Goal: Book appointment/travel/reservation

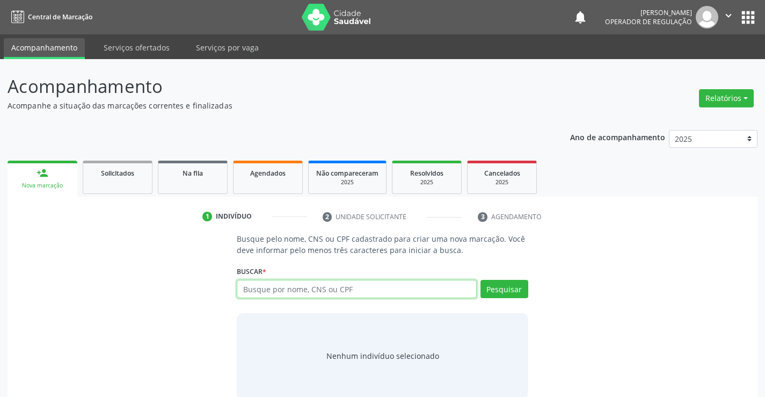
click at [343, 289] on input "text" at bounding box center [357, 289] width 240 height 18
click at [344, 295] on input "text" at bounding box center [357, 289] width 240 height 18
type input "706808748994924"
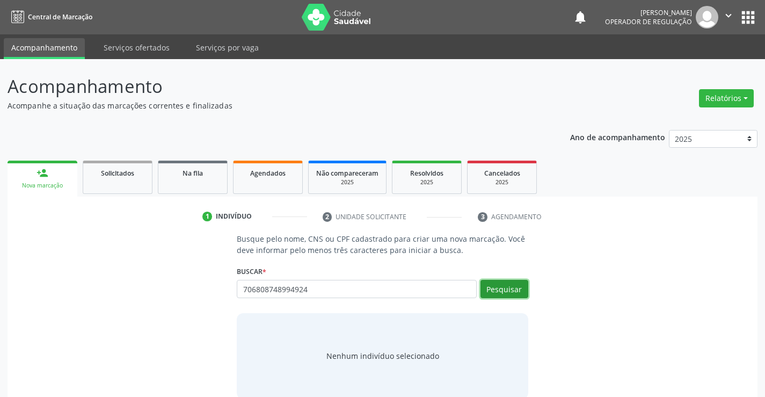
click at [504, 286] on button "Pesquisar" at bounding box center [505, 289] width 48 height 18
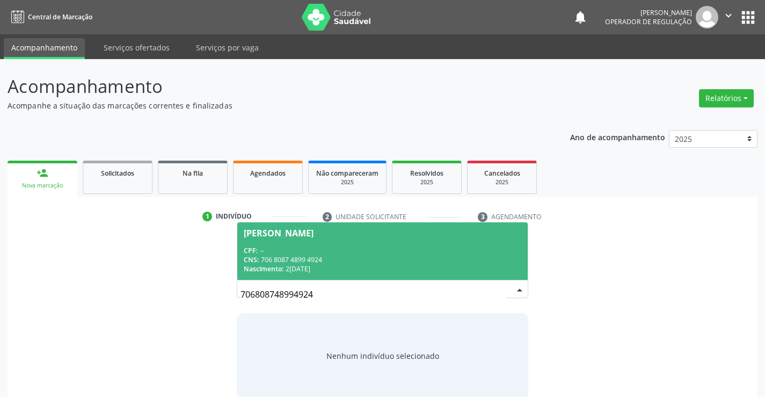
click at [364, 235] on div "[PERSON_NAME]" at bounding box center [382, 233] width 277 height 9
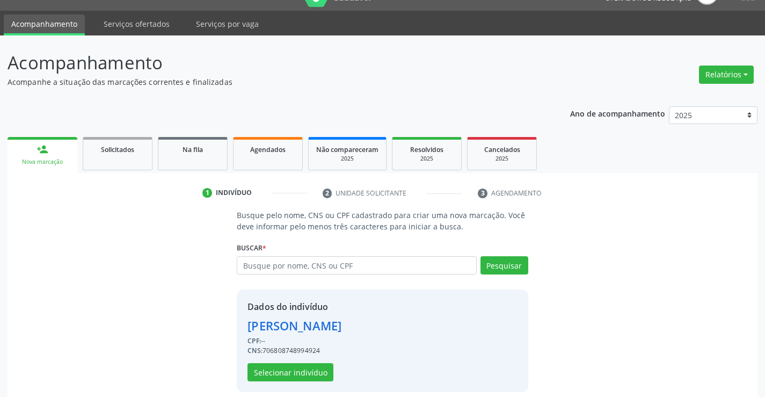
scroll to position [34, 0]
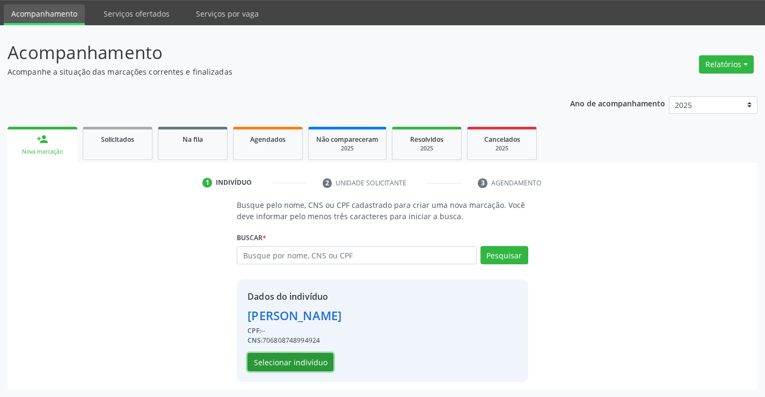
click at [286, 357] on button "Selecionar indivíduo" at bounding box center [291, 362] width 86 height 18
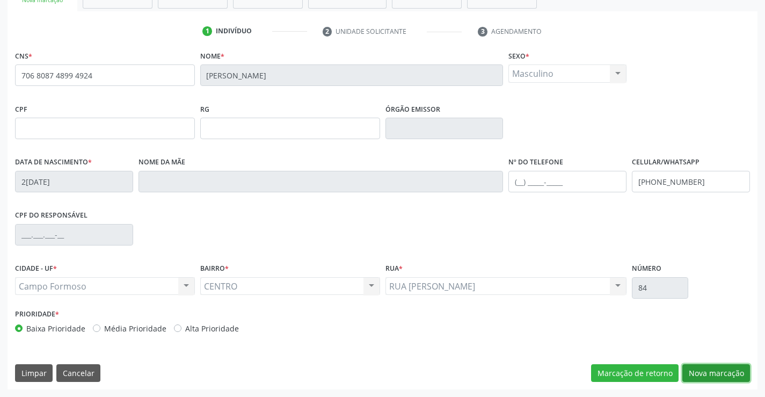
click at [710, 370] on button "Nova marcação" at bounding box center [717, 373] width 68 height 18
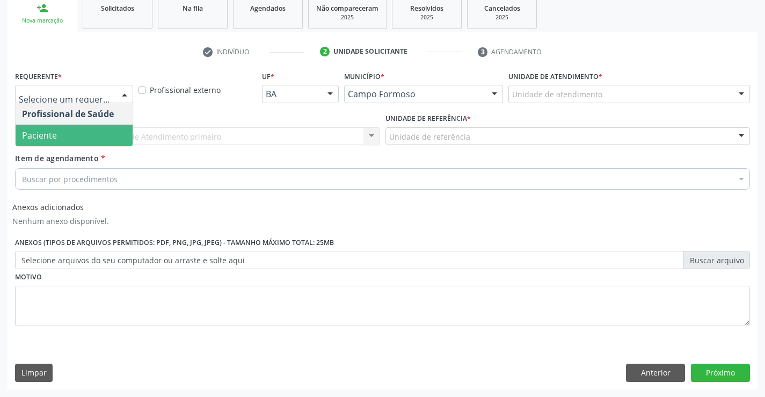
click at [71, 134] on span "Paciente" at bounding box center [74, 135] width 117 height 21
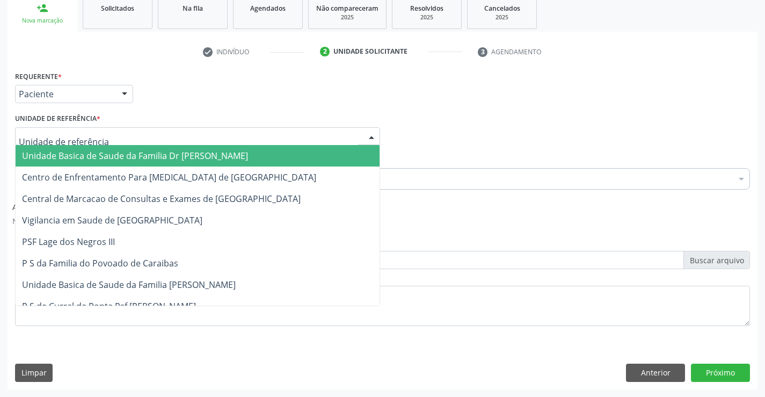
click at [85, 155] on span "Unidade Basica de Saude da Familia Dr [PERSON_NAME]" at bounding box center [135, 156] width 226 height 12
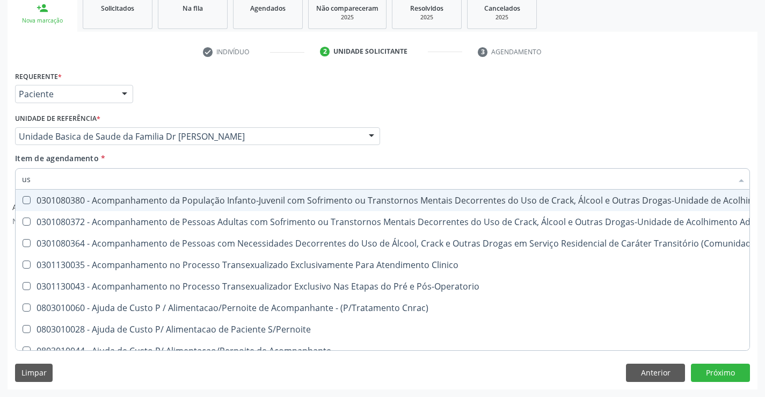
type input "usg"
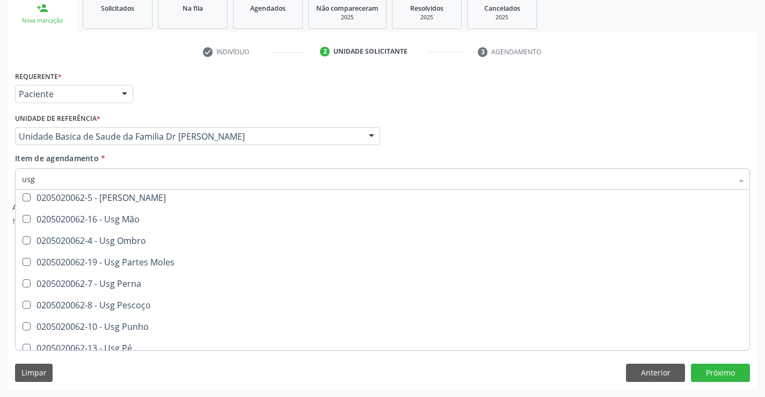
scroll to position [161, 0]
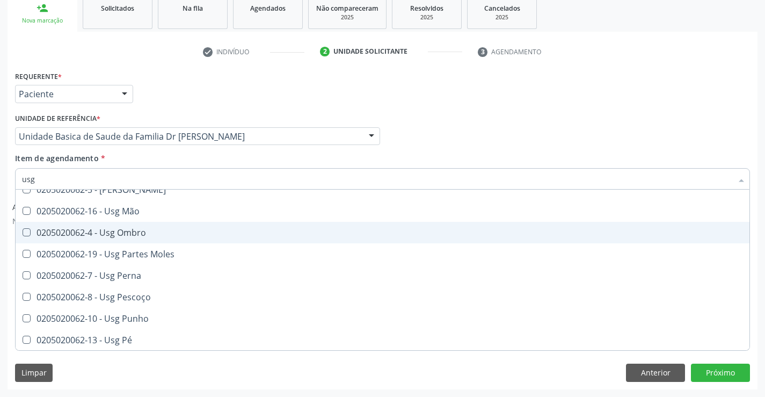
click at [141, 230] on div "0205020062-4 - Usg Ombro" at bounding box center [382, 232] width 721 height 9
checkbox Ombro "true"
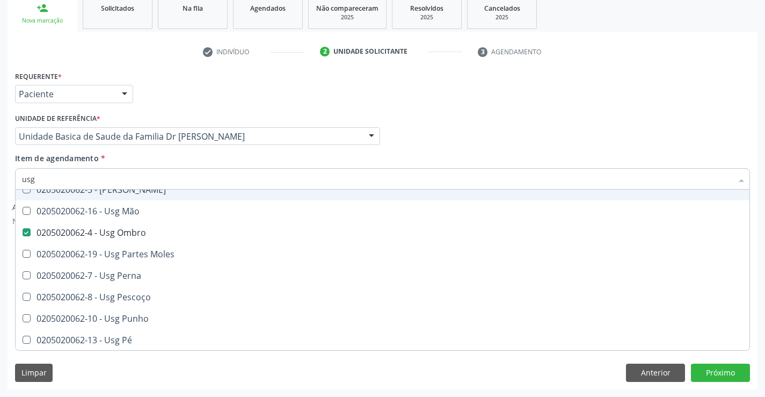
type input "usg"
click at [149, 159] on div "Item de agendamento * usg Desfazer seleção 0205020062-14 - Usg Axila 0205020062…" at bounding box center [382, 170] width 735 height 34
checkbox Braço "true"
checkbox Ombro "false"
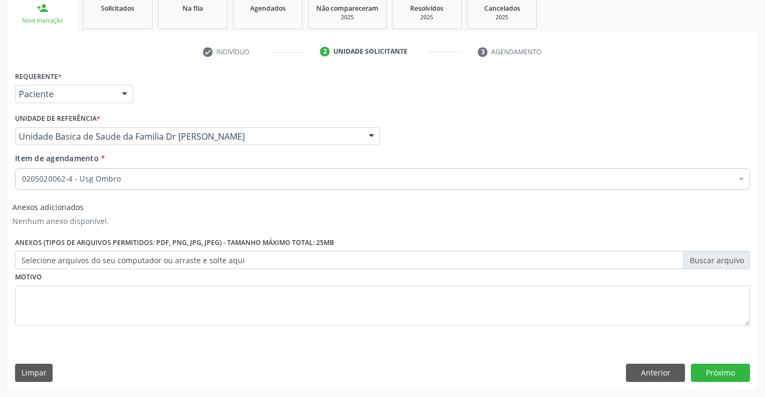
scroll to position [0, 0]
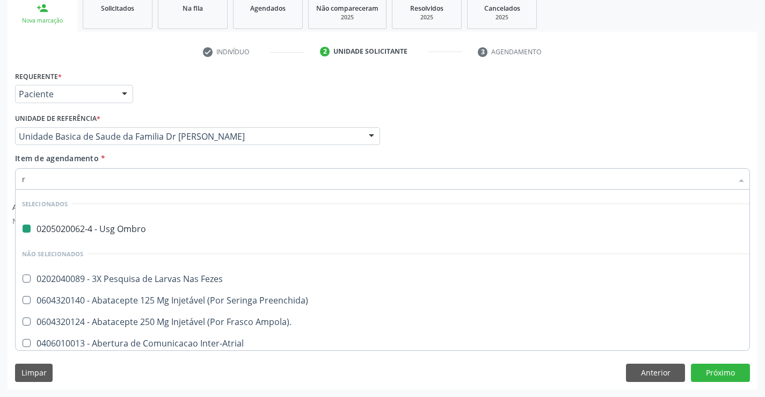
type input "ra"
checkbox Ombro "false"
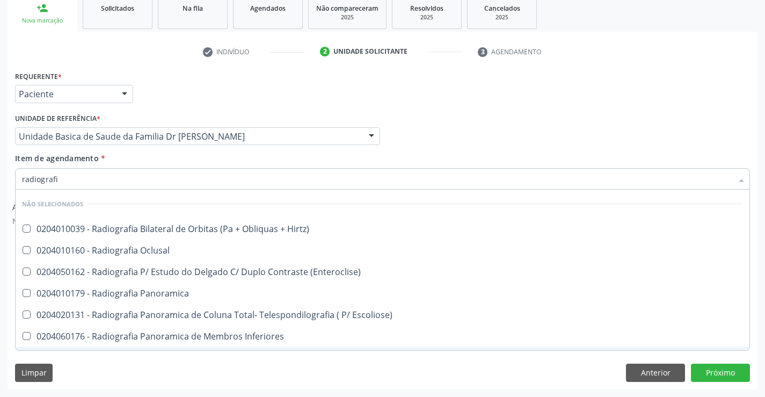
type input "radiografia"
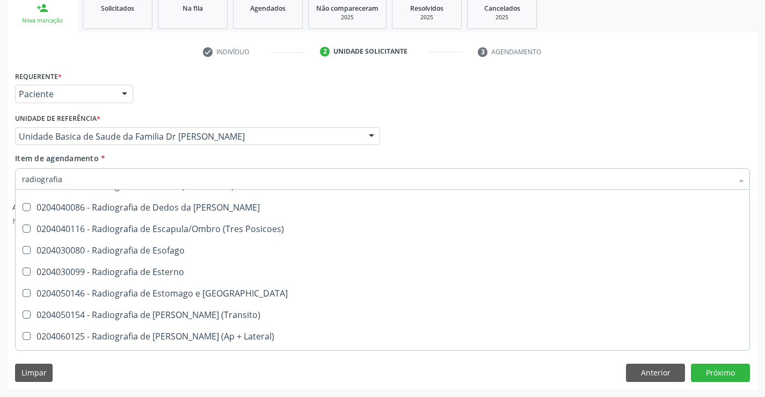
scroll to position [856, 0]
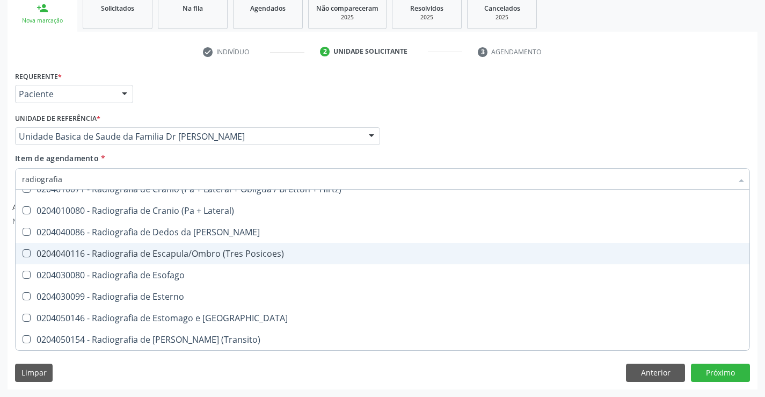
click at [257, 253] on div "0204040116 - Radiografia de Escapula/Ombro (Tres Posicoes)" at bounding box center [382, 253] width 721 height 9
checkbox Posicoes\) "true"
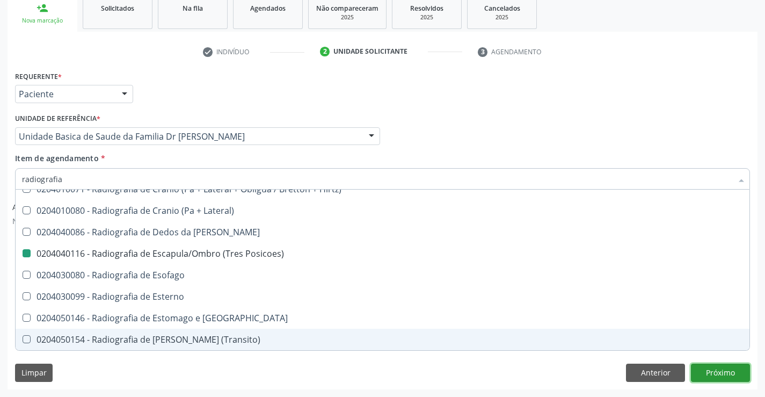
click at [720, 370] on button "Próximo" at bounding box center [720, 373] width 59 height 18
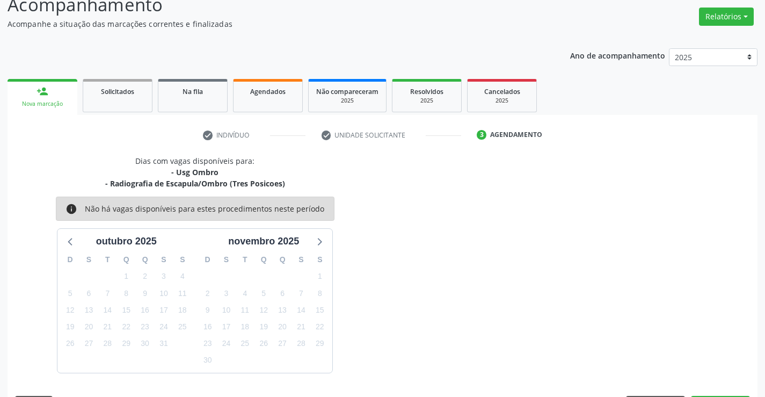
scroll to position [113, 0]
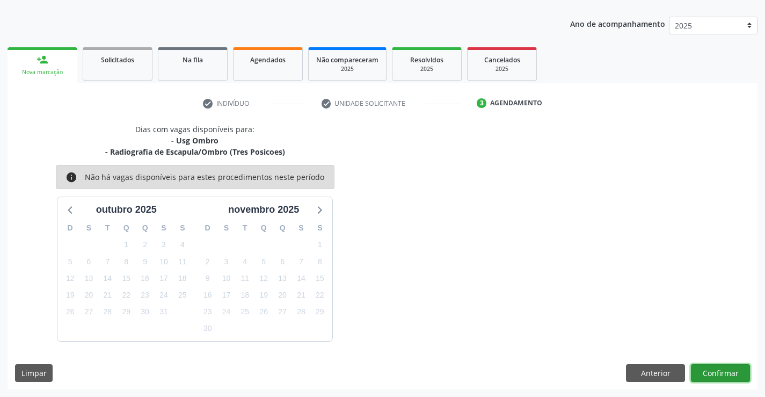
click at [716, 374] on button "Confirmar" at bounding box center [720, 373] width 59 height 18
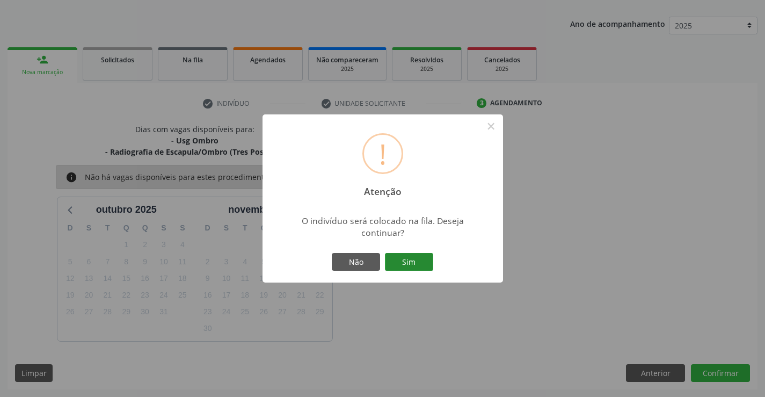
click at [404, 256] on button "Sim" at bounding box center [409, 262] width 48 height 18
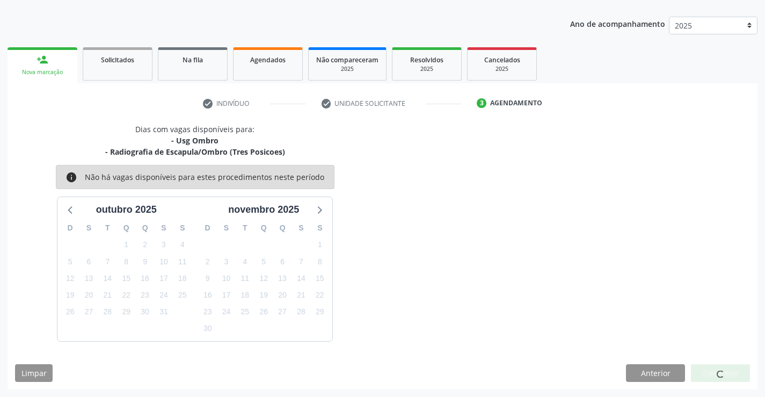
scroll to position [0, 0]
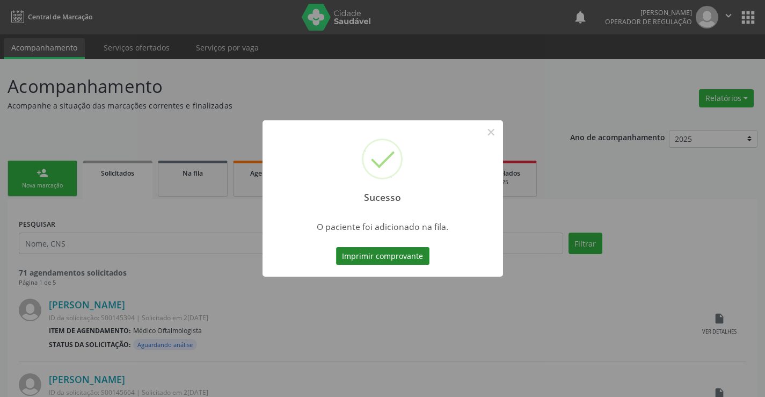
click at [395, 252] on button "Imprimir comprovante" at bounding box center [382, 256] width 93 height 18
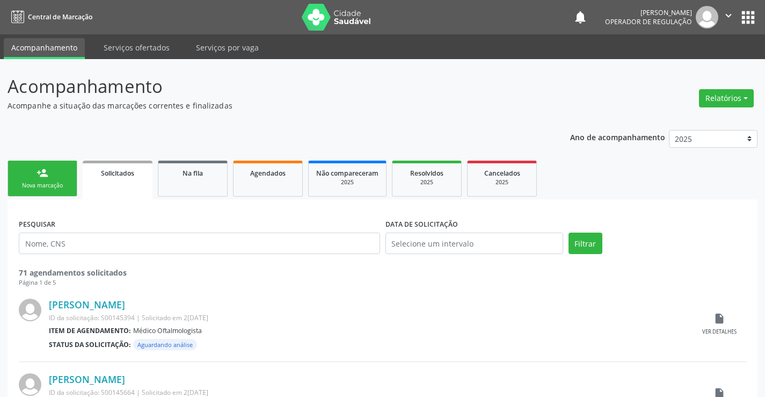
click at [43, 181] on link "person_add Nova marcação" at bounding box center [43, 179] width 70 height 36
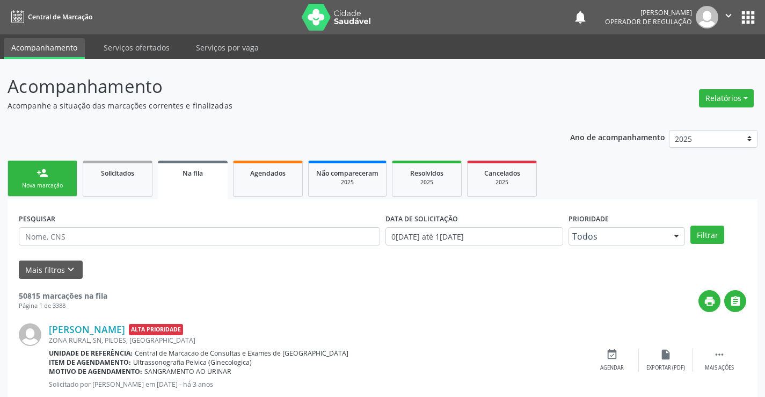
click at [29, 171] on link "person_add Nova marcação" at bounding box center [43, 179] width 70 height 36
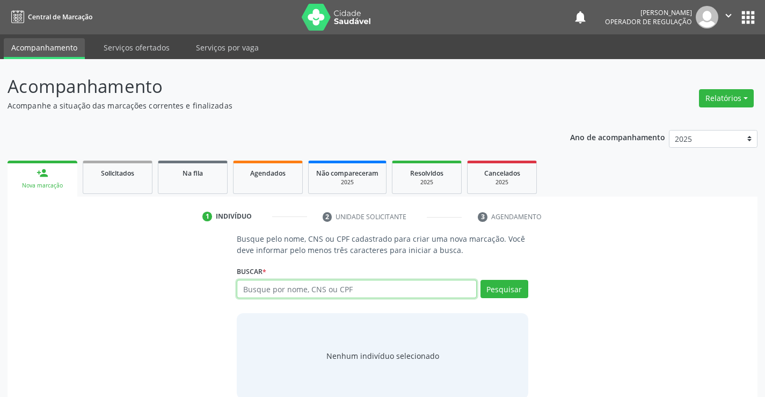
click at [361, 289] on input "text" at bounding box center [357, 289] width 240 height 18
type input "707803682650517"
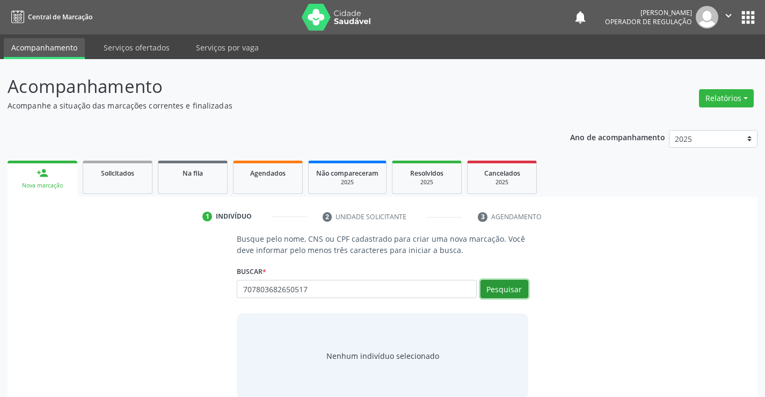
click at [507, 290] on button "Pesquisar" at bounding box center [505, 289] width 48 height 18
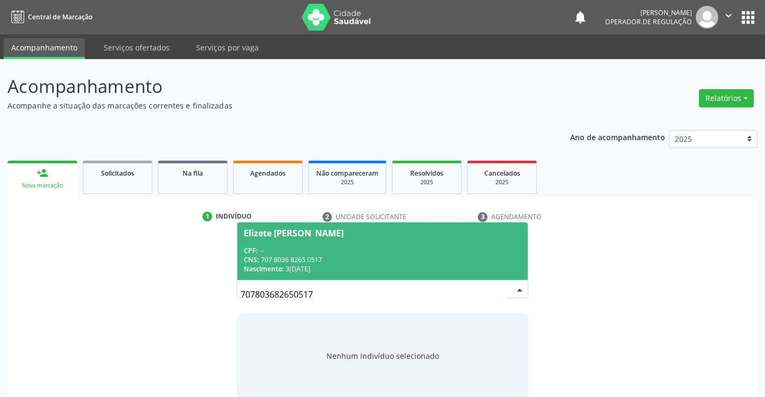
click at [352, 240] on span "Elizete [PERSON_NAME] CPF: -- CNS: 707 8036 8265 0517 Nascimento: 3[DATE]" at bounding box center [382, 250] width 290 height 57
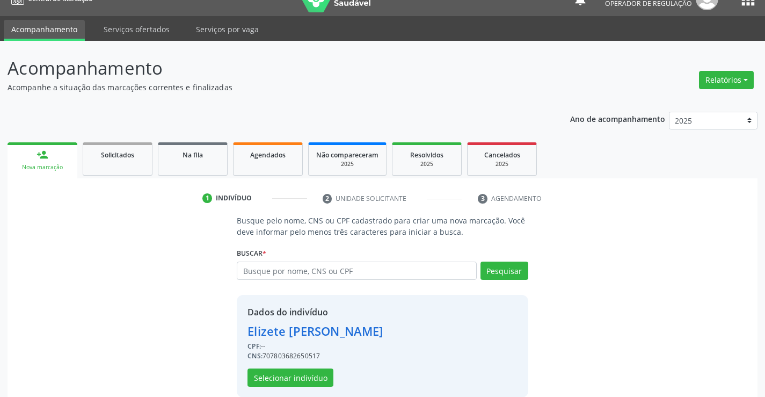
scroll to position [34, 0]
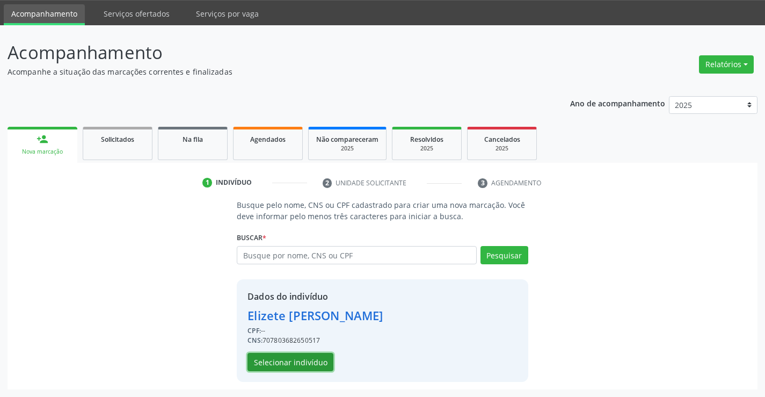
click at [286, 360] on button "Selecionar indivíduo" at bounding box center [291, 362] width 86 height 18
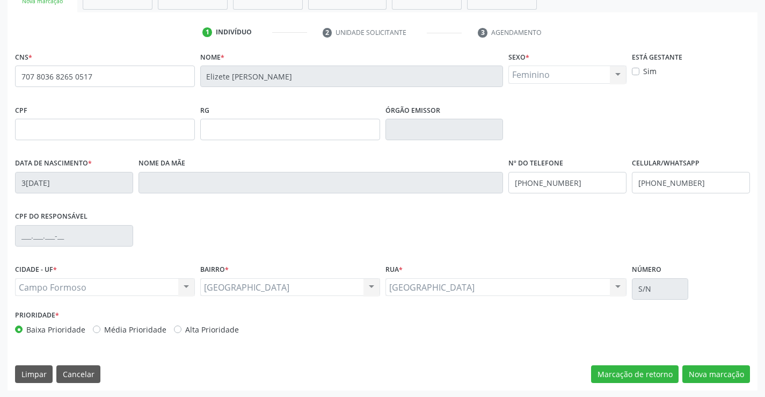
scroll to position [185, 0]
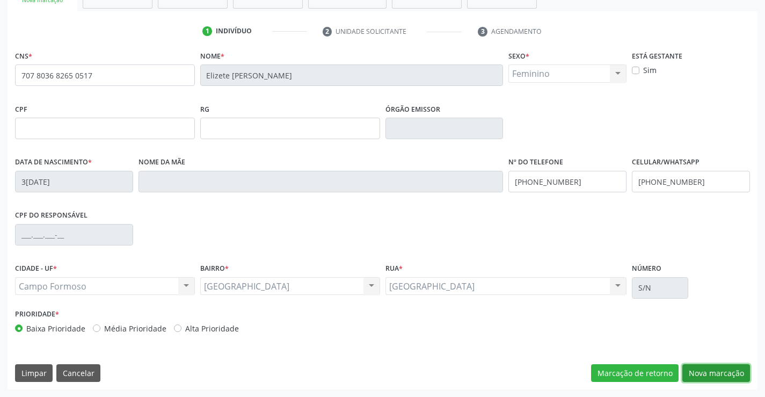
click at [719, 372] on button "Nova marcação" at bounding box center [717, 373] width 68 height 18
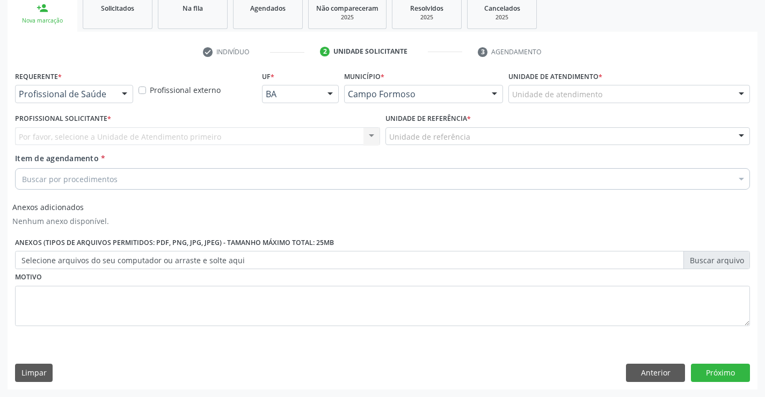
scroll to position [165, 0]
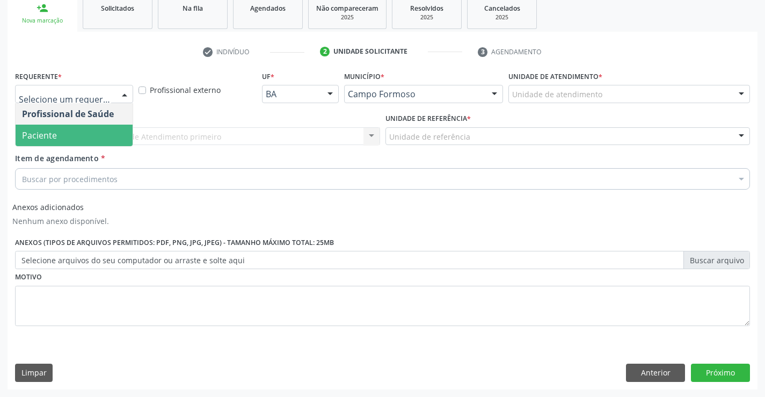
click at [67, 137] on span "Paciente" at bounding box center [74, 135] width 117 height 21
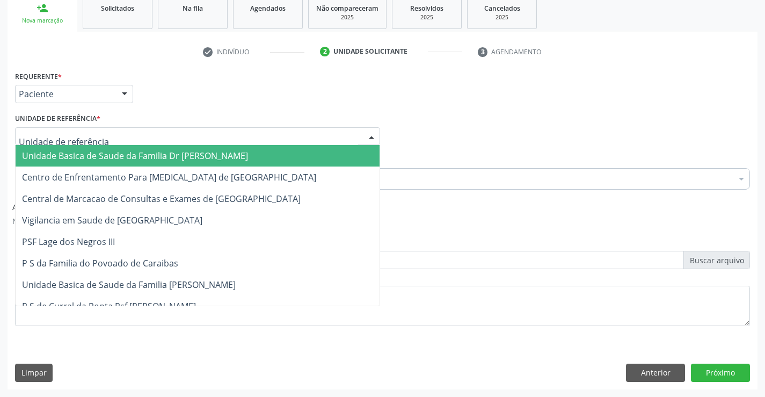
click at [139, 156] on span "Unidade Basica de Saude da Familia Dr [PERSON_NAME]" at bounding box center [135, 156] width 226 height 12
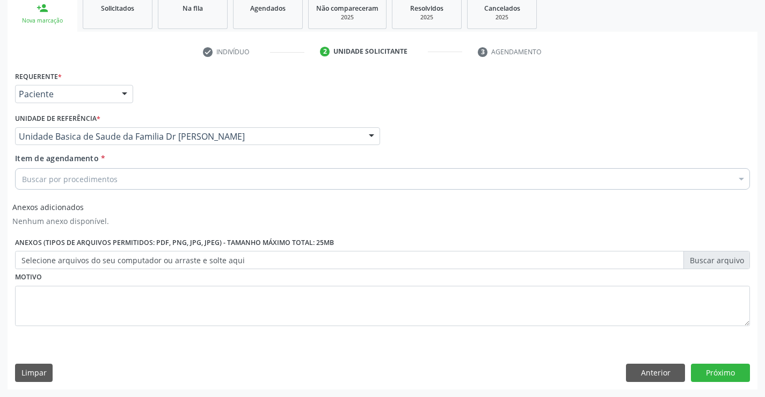
click at [141, 179] on div "Buscar por procedimentos" at bounding box center [382, 178] width 735 height 21
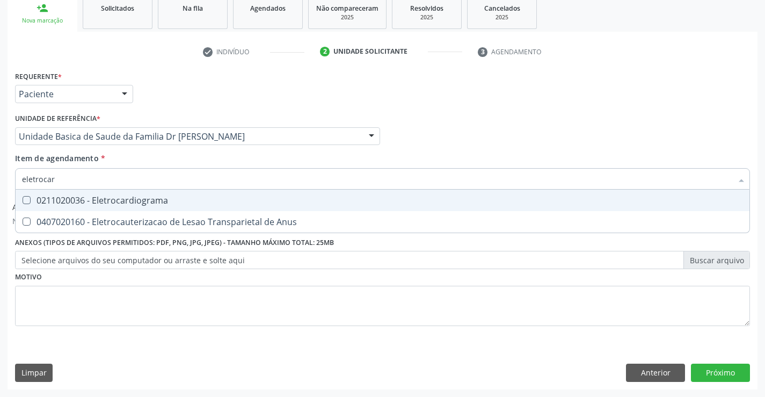
type input "eletrocard"
drag, startPoint x: 172, startPoint y: 202, endPoint x: 190, endPoint y: 186, distance: 23.9
click at [174, 202] on div "0211020036 - Eletrocardiograma" at bounding box center [382, 200] width 721 height 9
checkbox Eletrocardiograma "true"
click at [195, 151] on div "Unidade de referência * Unidade Basica de Saude da Familia Dr [PERSON_NAME] Uni…" at bounding box center [197, 132] width 371 height 42
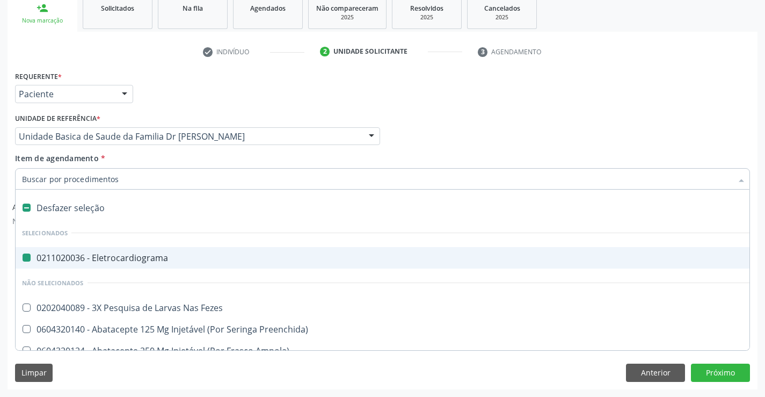
type input "u"
checkbox Eletrocardiograma "false"
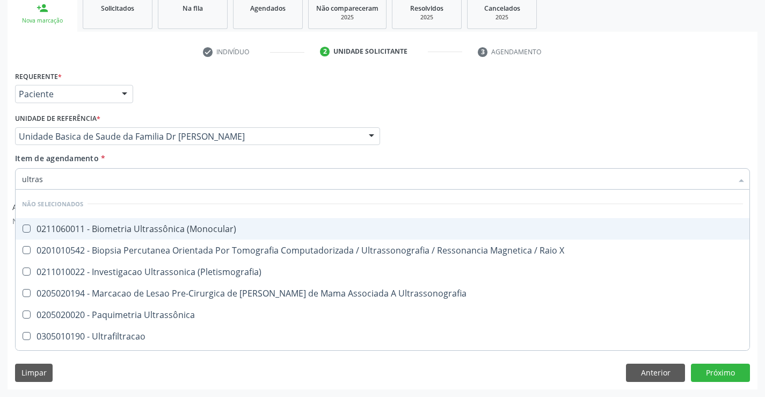
type input "ultrass"
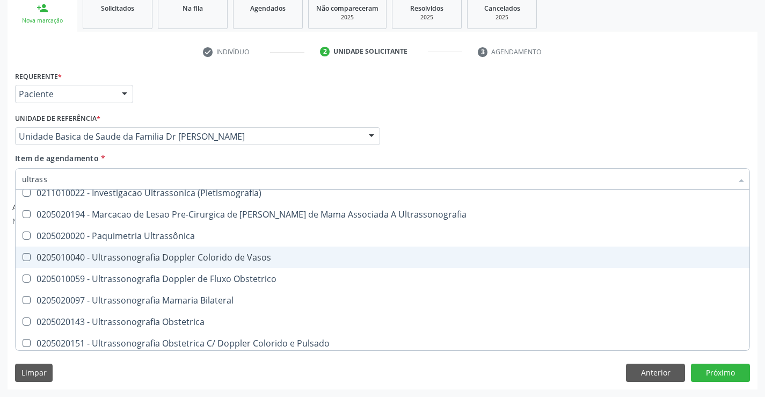
scroll to position [215, 0]
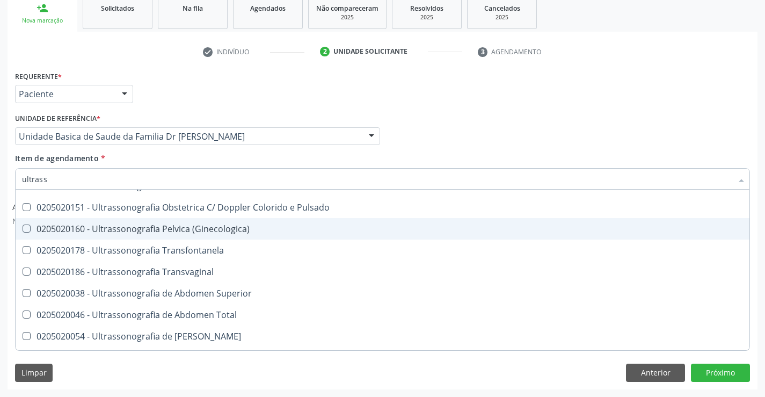
click at [222, 228] on div "0205020160 - Ultrassonografia Pelvica (Ginecologica)" at bounding box center [382, 228] width 721 height 9
checkbox \(Ginecologica\) "true"
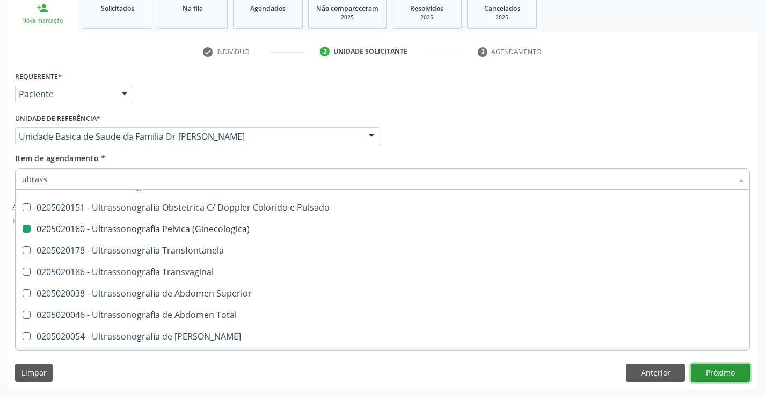
click at [724, 373] on button "Próximo" at bounding box center [720, 373] width 59 height 18
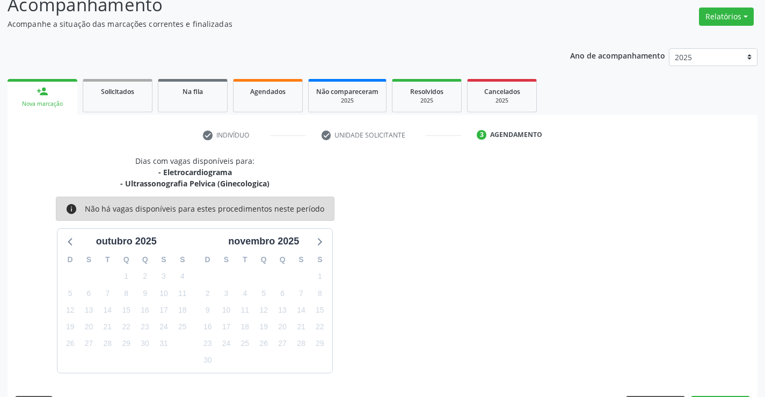
scroll to position [113, 0]
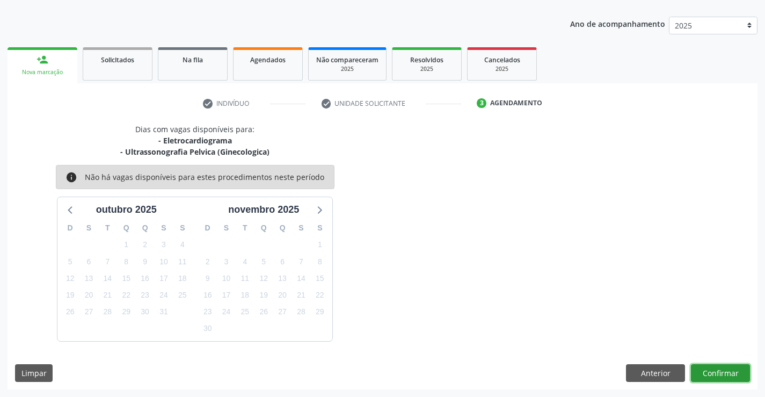
click at [716, 367] on button "Confirmar" at bounding box center [720, 373] width 59 height 18
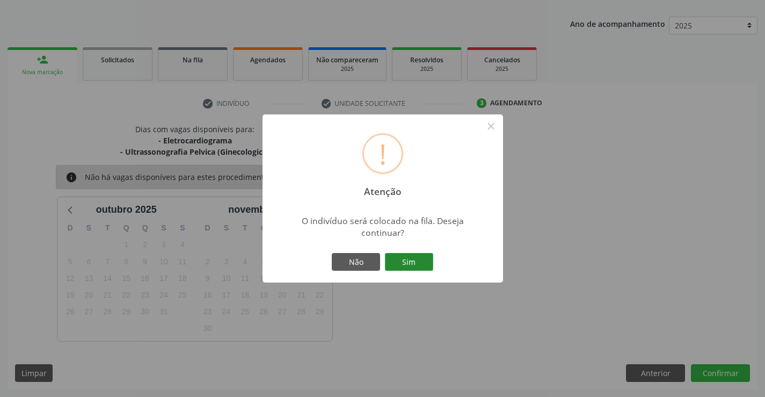
click at [404, 261] on button "Sim" at bounding box center [409, 262] width 48 height 18
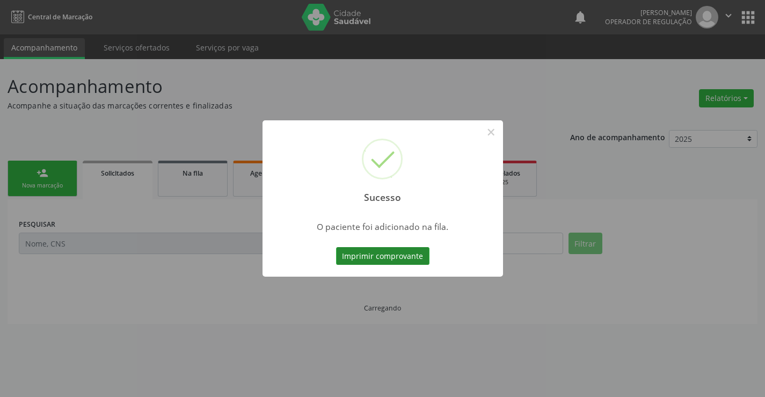
scroll to position [0, 0]
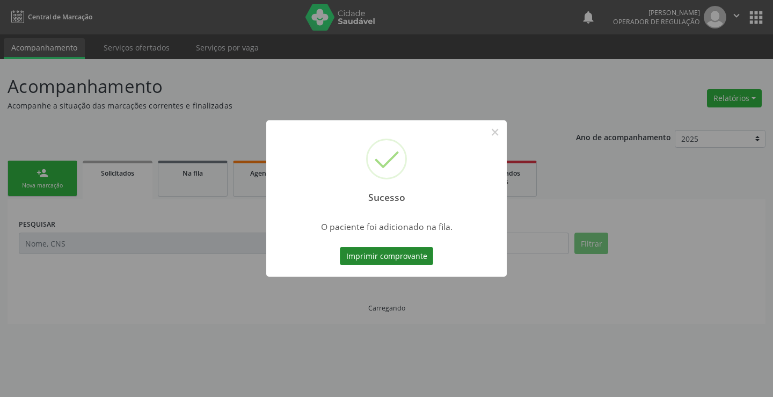
click at [396, 255] on button "Imprimir comprovante" at bounding box center [386, 256] width 93 height 18
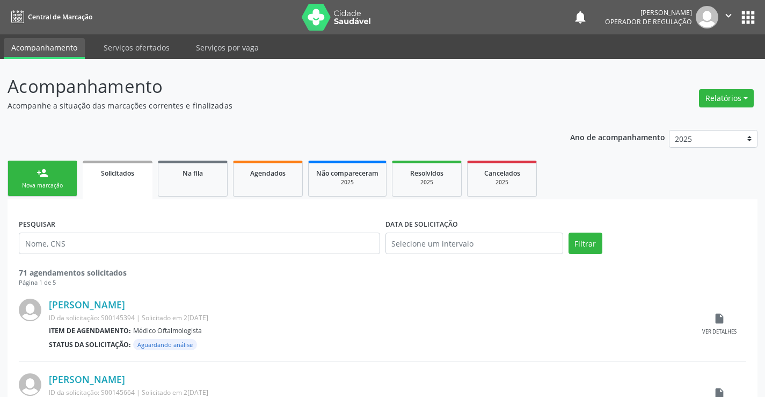
click at [45, 181] on link "person_add Nova marcação" at bounding box center [43, 179] width 70 height 36
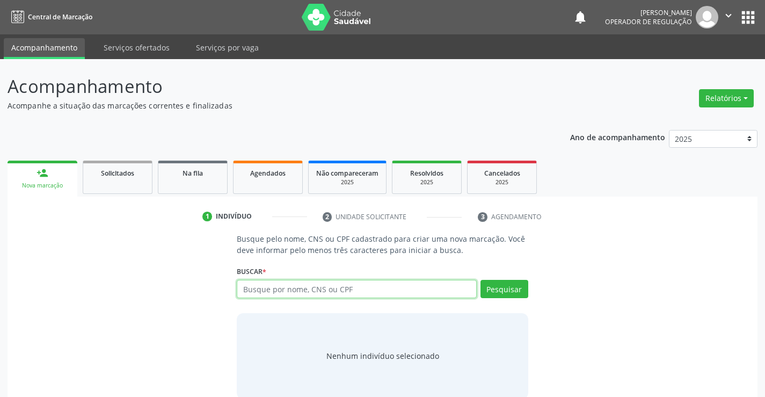
click at [315, 292] on input "text" at bounding box center [357, 289] width 240 height 18
click at [338, 290] on input "text" at bounding box center [357, 289] width 240 height 18
type input "702309112698111"
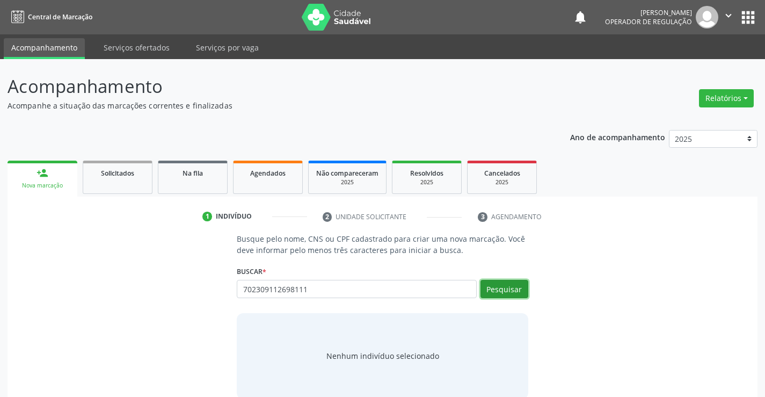
click at [519, 282] on button "Pesquisar" at bounding box center [505, 289] width 48 height 18
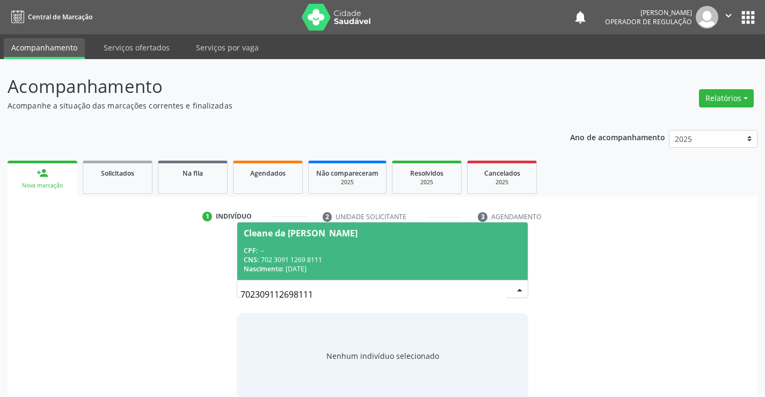
click at [340, 239] on span "Cleane da [PERSON_NAME] CPF: -- CNS: 702 3091 1269 8111 Nascimento: [DATE]" at bounding box center [382, 250] width 290 height 57
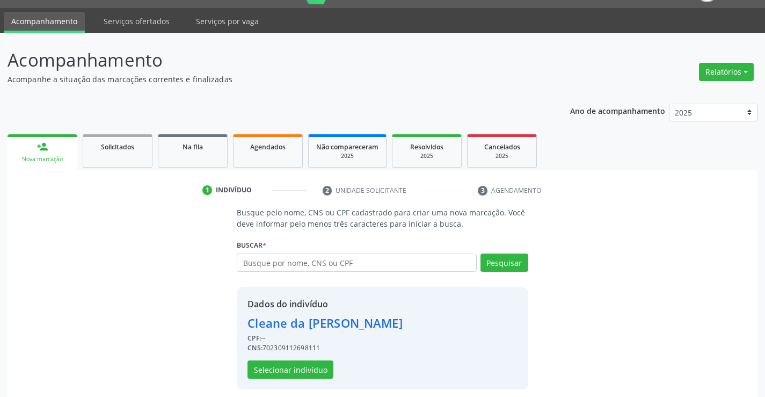
scroll to position [34, 0]
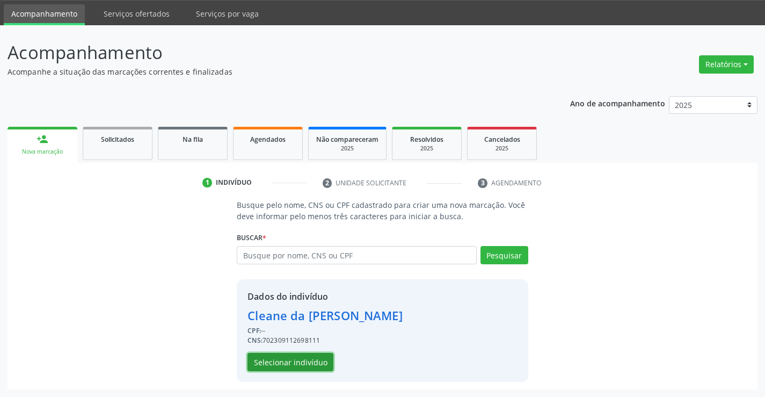
click at [289, 360] on button "Selecionar indivíduo" at bounding box center [291, 362] width 86 height 18
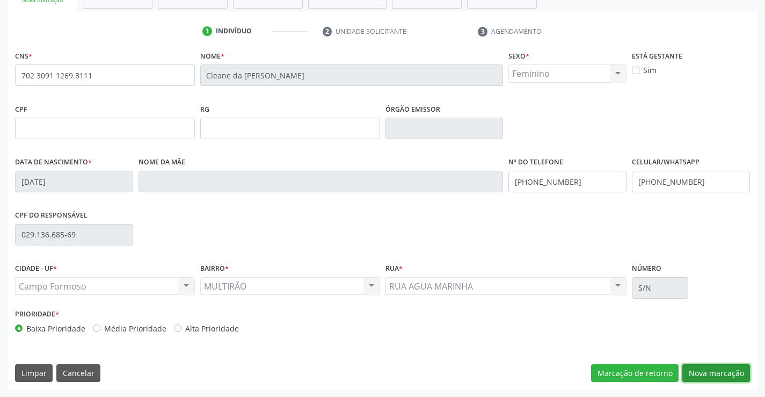
click at [712, 371] on button "Nova marcação" at bounding box center [717, 373] width 68 height 18
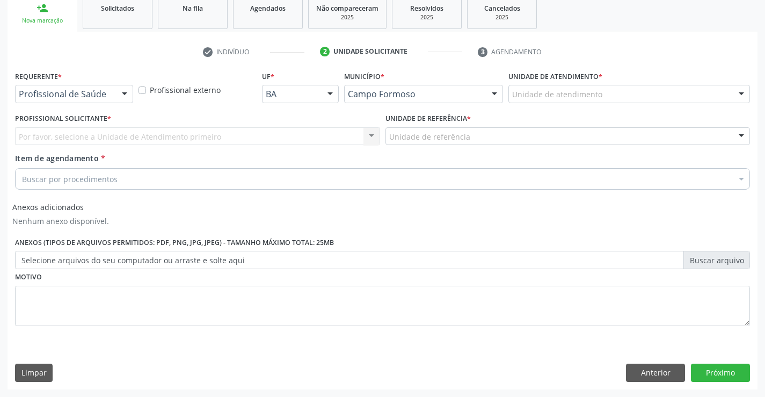
scroll to position [165, 0]
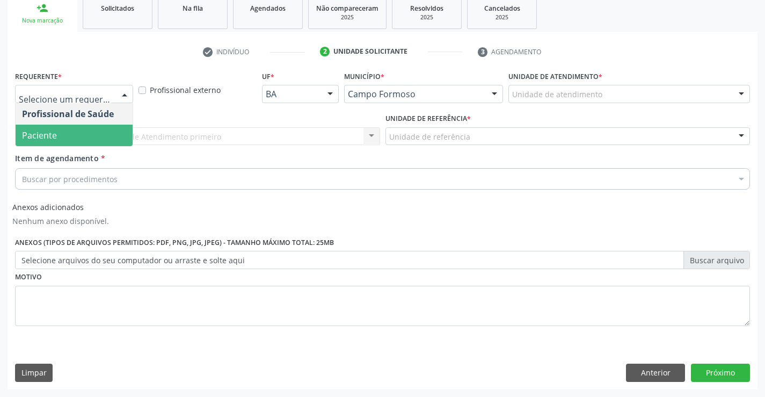
click at [60, 137] on span "Paciente" at bounding box center [74, 135] width 117 height 21
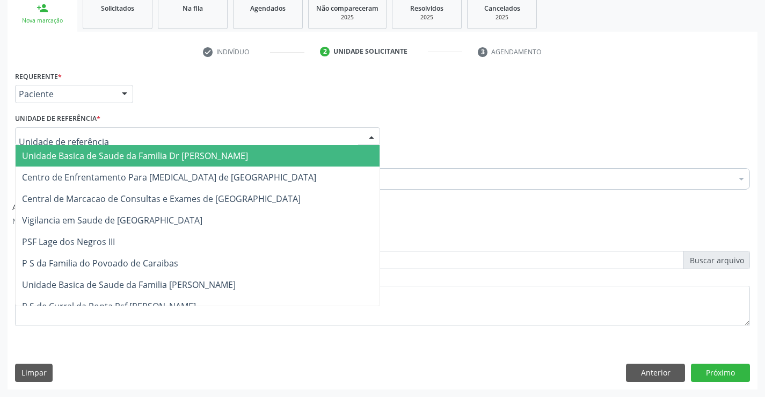
click at [128, 157] on span "Unidade Basica de Saude da Familia Dr [PERSON_NAME]" at bounding box center [135, 156] width 226 height 12
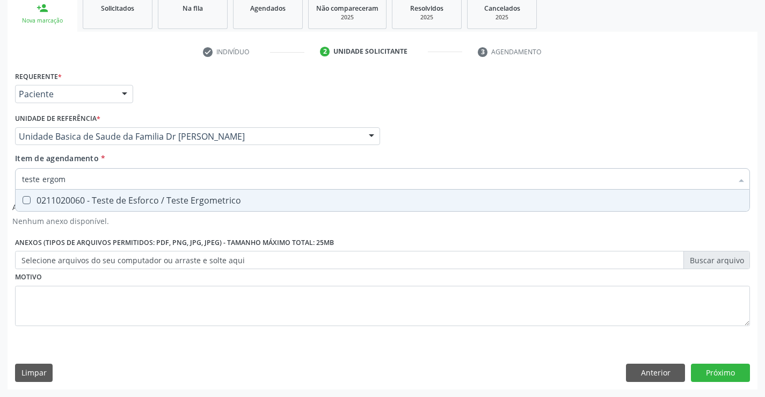
type input "teste ergome"
click at [117, 198] on div "0211020060 - Teste de Esforco / Teste Ergometrico" at bounding box center [382, 200] width 721 height 9
checkbox Ergometrico "true"
click at [722, 370] on button "Próximo" at bounding box center [720, 373] width 59 height 18
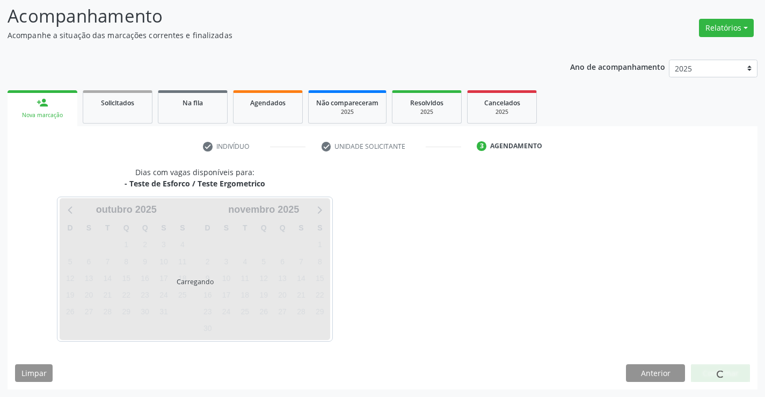
scroll to position [102, 0]
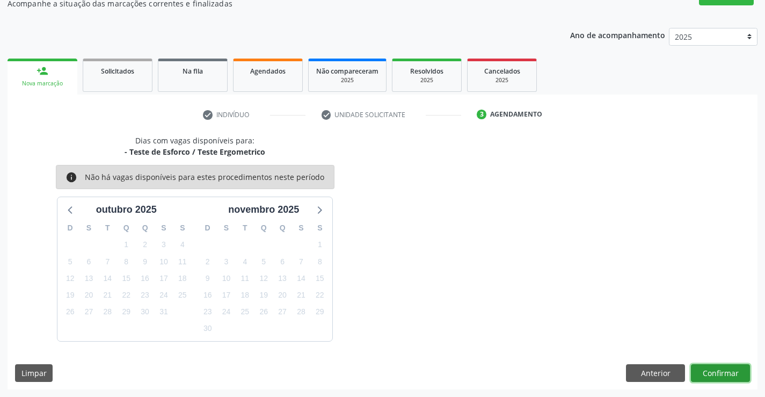
click at [722, 373] on button "Confirmar" at bounding box center [720, 373] width 59 height 18
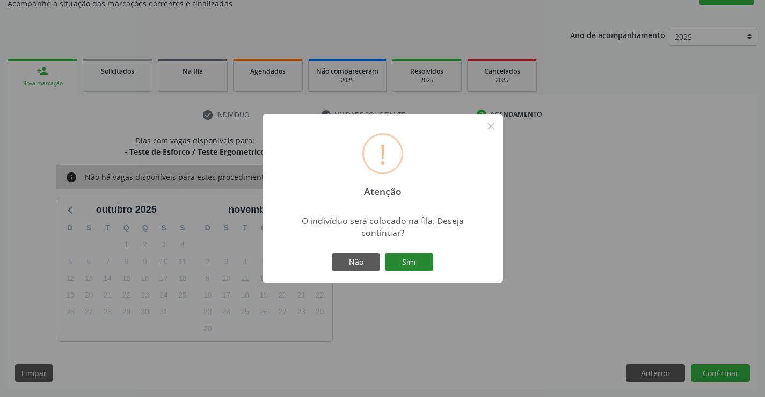
click at [400, 256] on button "Sim" at bounding box center [409, 262] width 48 height 18
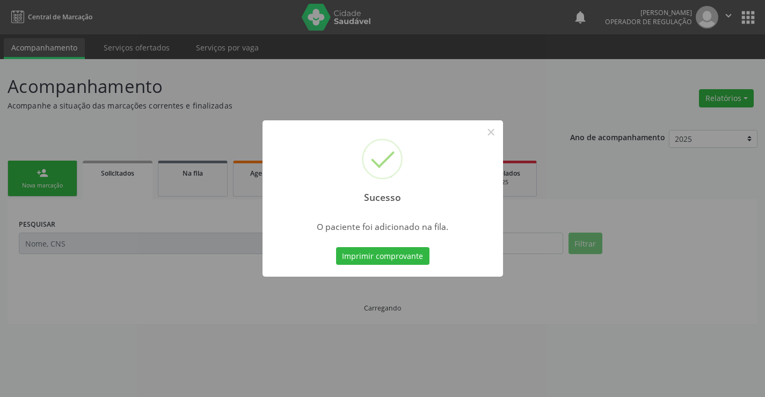
scroll to position [0, 0]
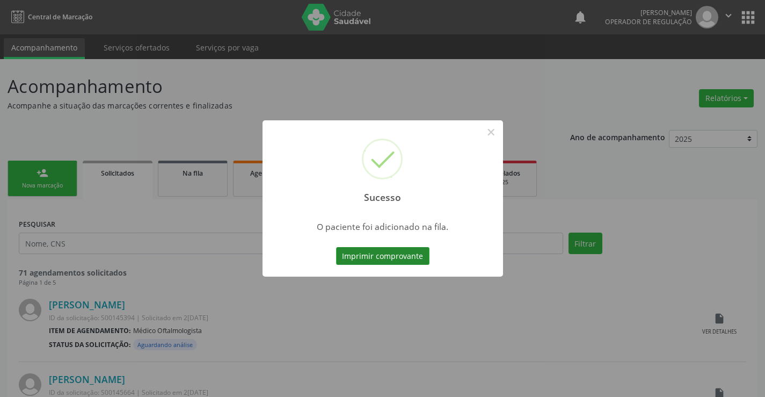
click at [379, 250] on button "Imprimir comprovante" at bounding box center [382, 256] width 93 height 18
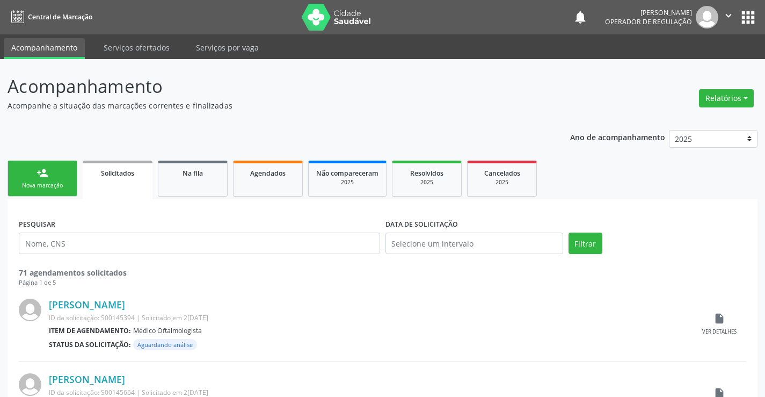
click at [26, 187] on div "Nova marcação" at bounding box center [43, 186] width 54 height 8
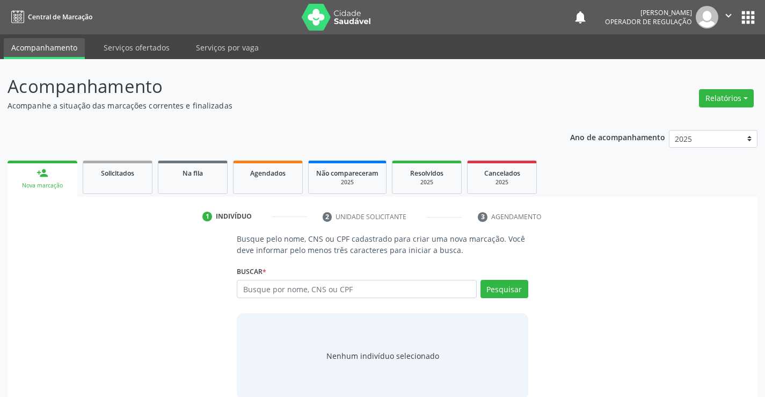
click at [728, 11] on icon "" at bounding box center [729, 16] width 12 height 12
click at [695, 63] on link "Sair" at bounding box center [701, 65] width 74 height 15
